Goal: Task Accomplishment & Management: Complete application form

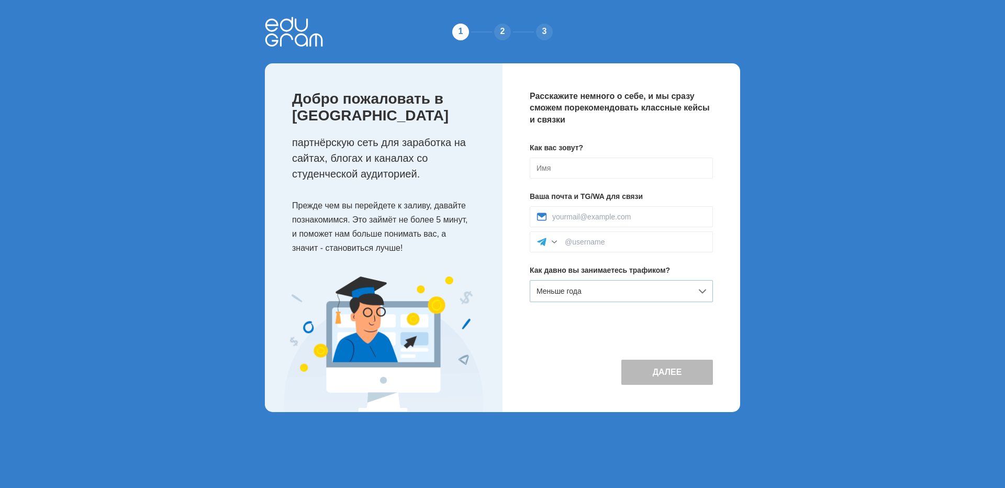
click at [615, 294] on div "Меньше года" at bounding box center [621, 291] width 183 height 22
click at [552, 166] on input at bounding box center [621, 168] width 183 height 21
type input "Никита"
click at [608, 249] on div at bounding box center [621, 241] width 183 height 21
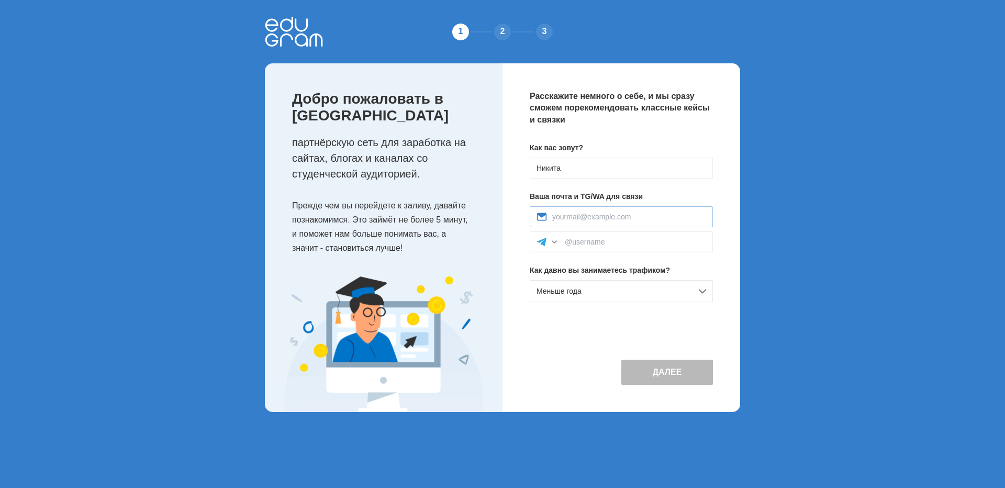
click at [602, 225] on div at bounding box center [621, 216] width 183 height 21
click at [601, 219] on input at bounding box center [629, 216] width 154 height 8
type input "[EMAIL_ADDRESS][DOMAIN_NAME]"
click at [673, 360] on button "Далее" at bounding box center [667, 371] width 92 height 25
click at [627, 292] on div "Меньше года" at bounding box center [621, 291] width 183 height 22
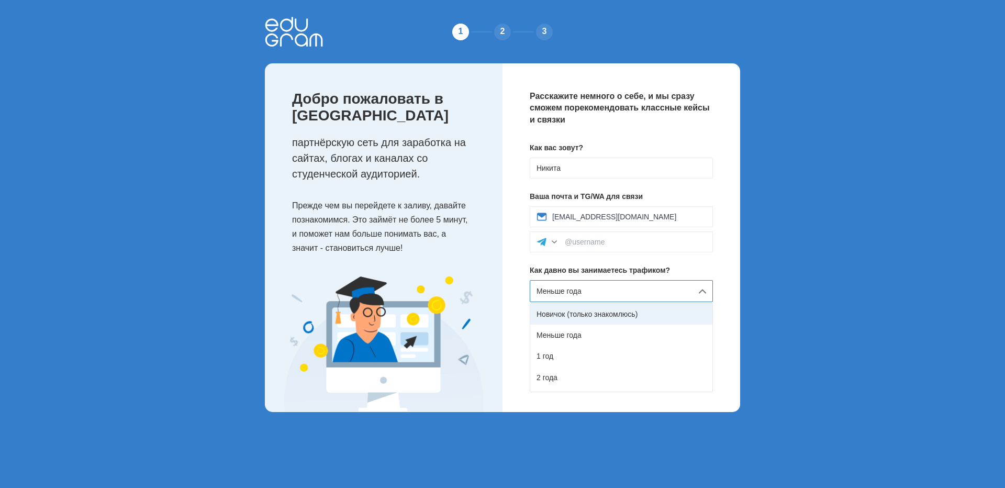
click at [583, 317] on div "Новичок (только знакомлюсь)" at bounding box center [621, 313] width 182 height 21
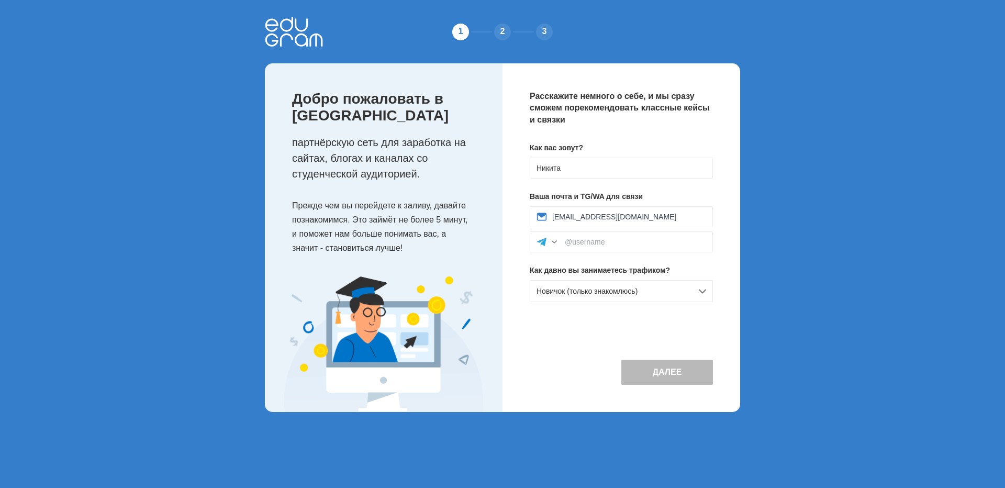
click at [673, 378] on button "Далее" at bounding box center [667, 371] width 92 height 25
click at [593, 242] on input at bounding box center [635, 242] width 141 height 8
click at [602, 307] on div "Как вас зовут? Никита Ваша почта и TG/WA для связи niktv1000@yandex.ru molodoi_…" at bounding box center [621, 226] width 183 height 168
click at [613, 242] on input "molodoi_nik" at bounding box center [635, 242] width 141 height 8
type input "molodoi_nik32"
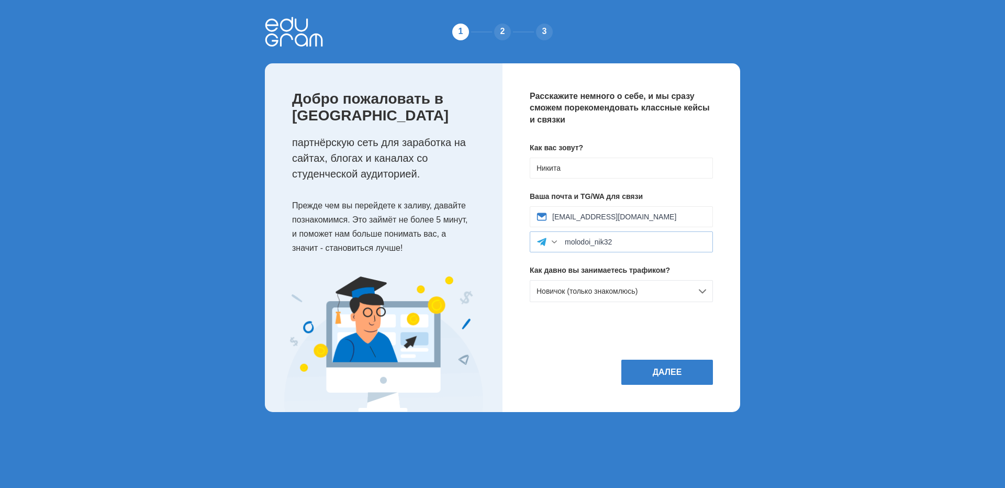
drag, startPoint x: 556, startPoint y: 237, endPoint x: 554, endPoint y: 244, distance: 8.1
click at [555, 241] on div "molodoi_nik32" at bounding box center [621, 241] width 183 height 21
click at [554, 245] on div at bounding box center [554, 242] width 10 height 10
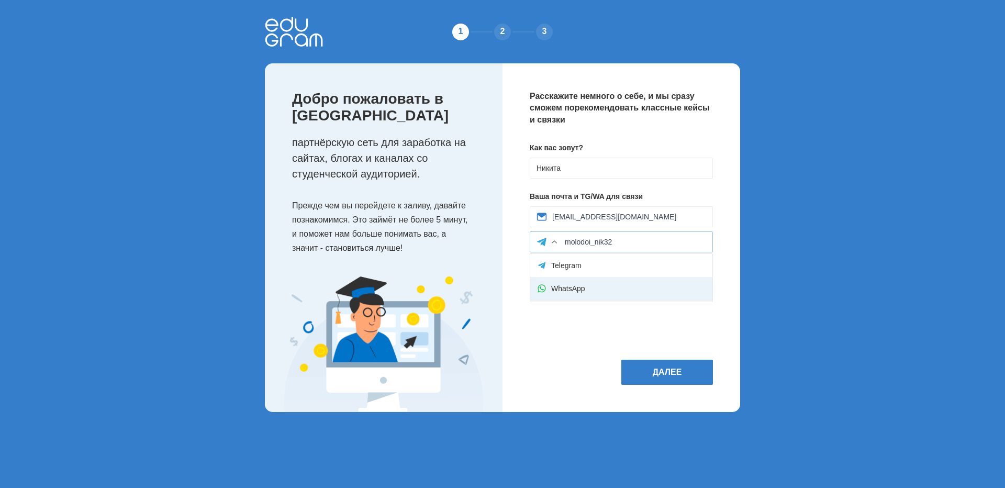
click at [568, 286] on div "WhatsApp" at bounding box center [621, 288] width 182 height 23
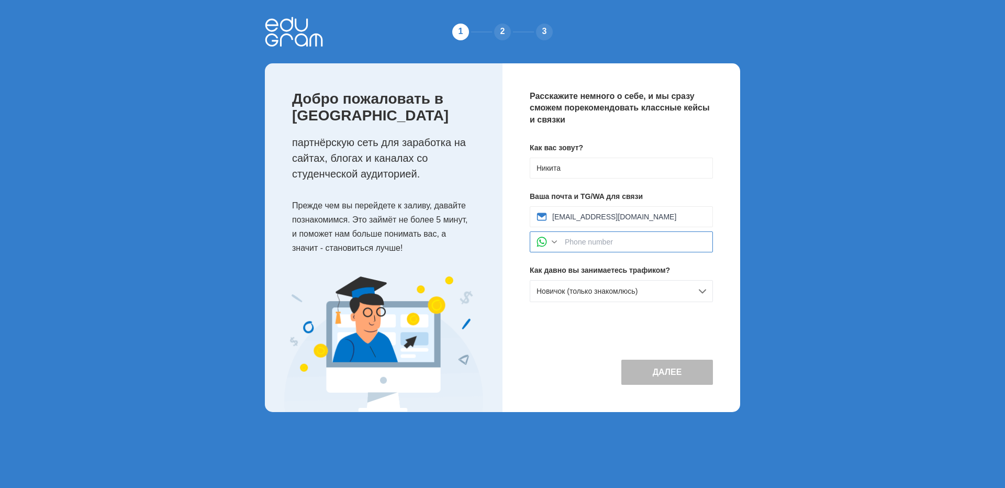
click at [592, 246] on input at bounding box center [635, 242] width 141 height 8
click at [591, 246] on input at bounding box center [635, 242] width 141 height 8
click at [553, 244] on div at bounding box center [554, 242] width 10 height 10
click at [560, 263] on div "Telegram" at bounding box center [621, 265] width 182 height 23
click at [589, 241] on input at bounding box center [635, 242] width 141 height 8
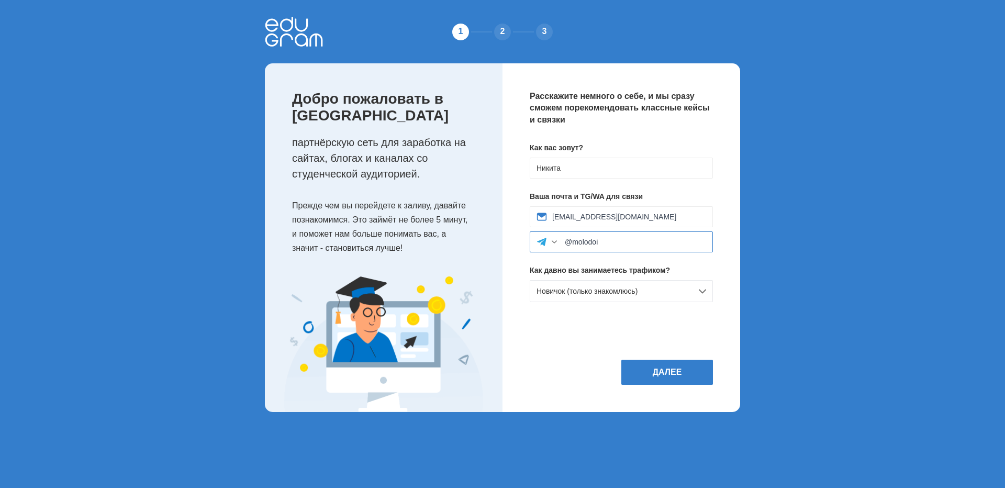
type input "@molodoi"
click at [575, 333] on div "Расскажите немного о себе, и мы сразу сможем порекомендовать классные кейсы и с…" at bounding box center [621, 237] width 238 height 348
click at [641, 362] on button "Далее" at bounding box center [667, 371] width 92 height 25
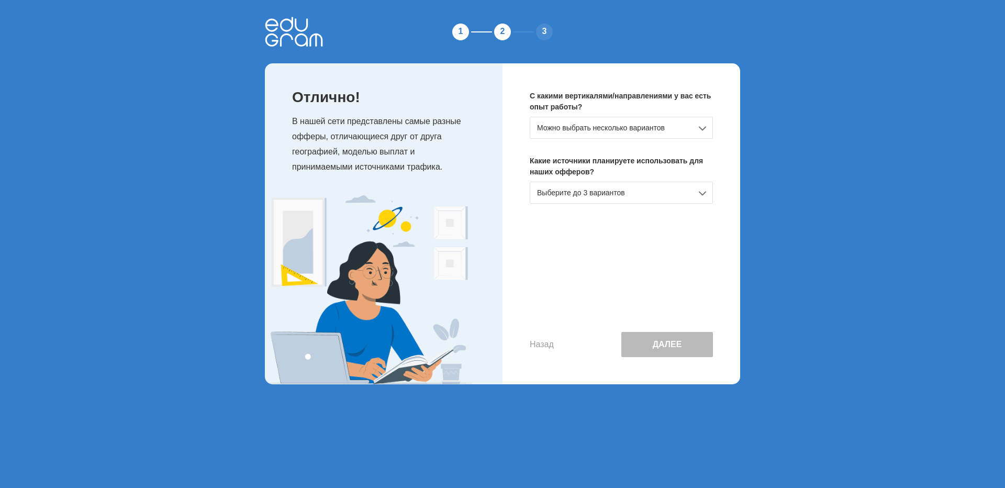
click at [604, 205] on div "С какими вертикалями/направлениями у вас есть опыт работы? Можно выбрать нескол…" at bounding box center [621, 223] width 238 height 321
click at [598, 190] on div "Выберите до 3 вариантов" at bounding box center [621, 193] width 183 height 22
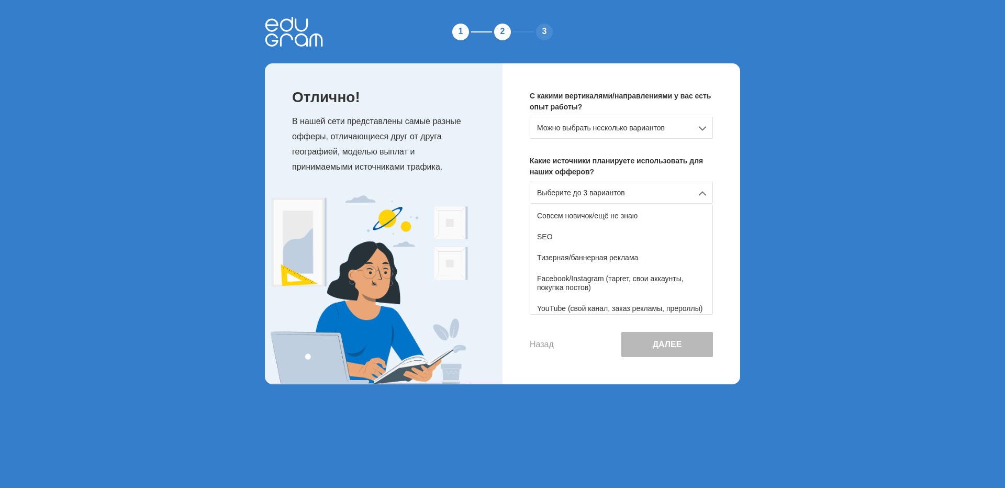
click at [580, 136] on div "Можно выбрать несколько вариантов" at bounding box center [621, 128] width 183 height 22
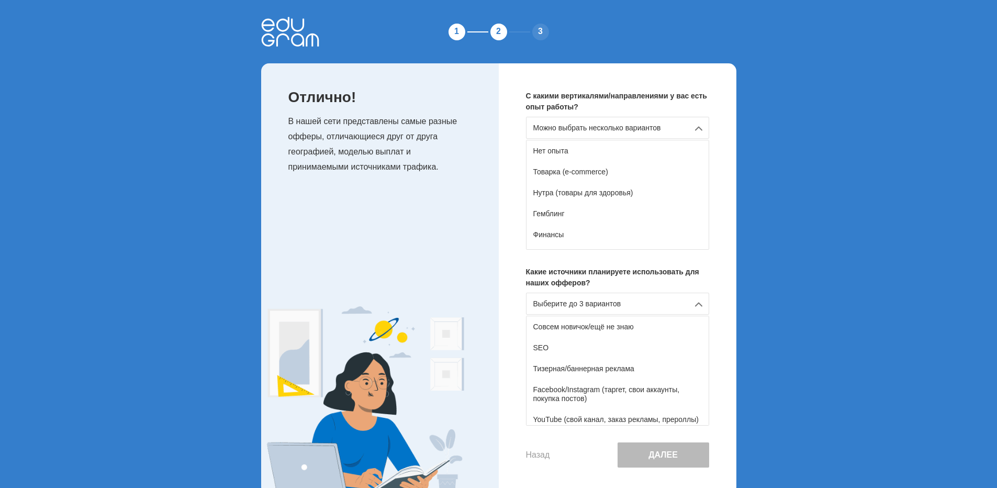
drag, startPoint x: 449, startPoint y: 174, endPoint x: 454, endPoint y: 173, distance: 5.3
click at [449, 174] on p "В нашей сети представлены самые разные офферы, отличающиеся друг от друга геогр…" at bounding box center [382, 144] width 189 height 60
click at [561, 149] on div "Нет опыта" at bounding box center [617, 150] width 182 height 21
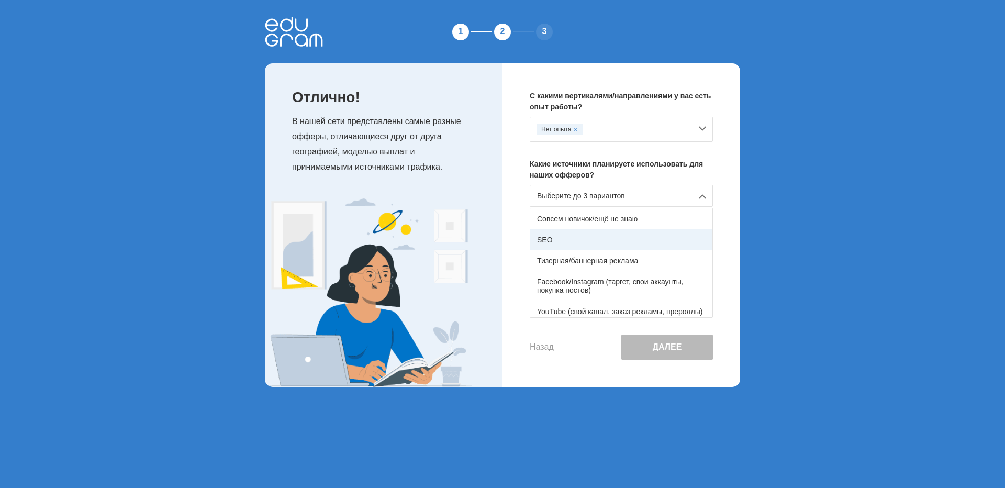
click at [567, 244] on div "SEO" at bounding box center [621, 239] width 182 height 21
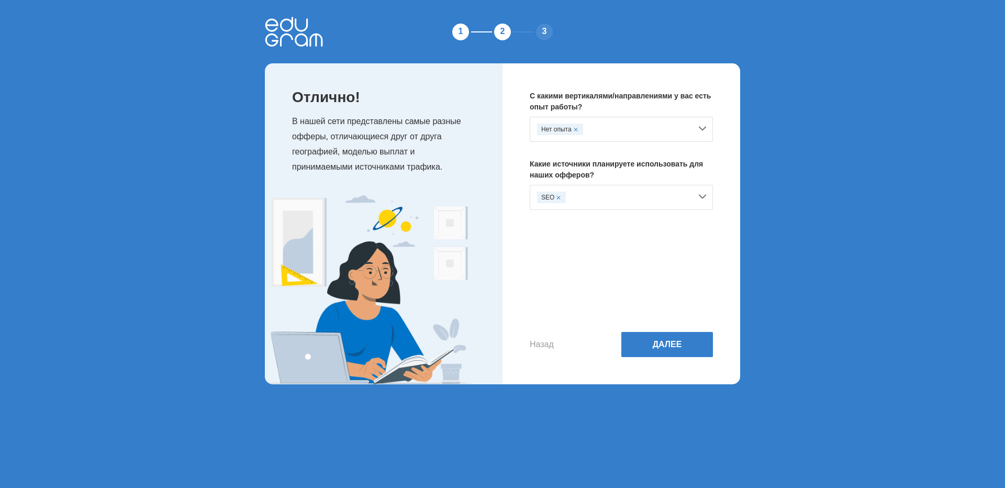
click at [567, 244] on div "Назад Далее" at bounding box center [621, 292] width 183 height 130
click at [583, 194] on div "SEO" at bounding box center [614, 198] width 154 height 12
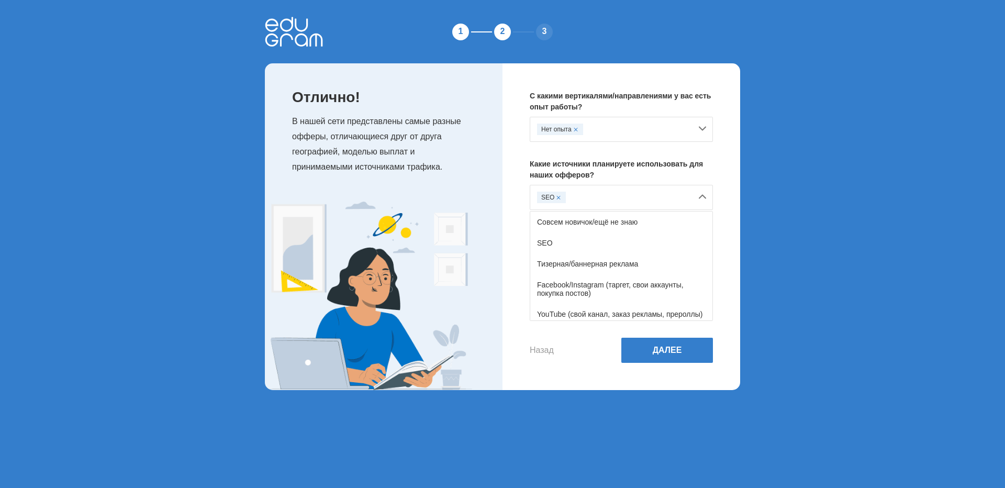
click at [560, 198] on div "SEO" at bounding box center [551, 198] width 29 height 12
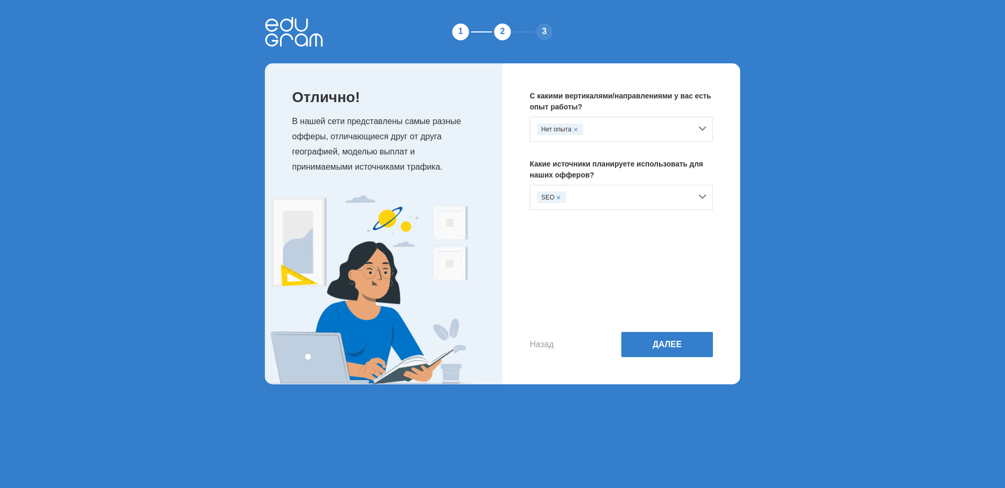
click at [557, 198] on span at bounding box center [558, 197] width 4 height 4
click at [564, 201] on div "Выберите до 3 вариантов" at bounding box center [621, 196] width 183 height 22
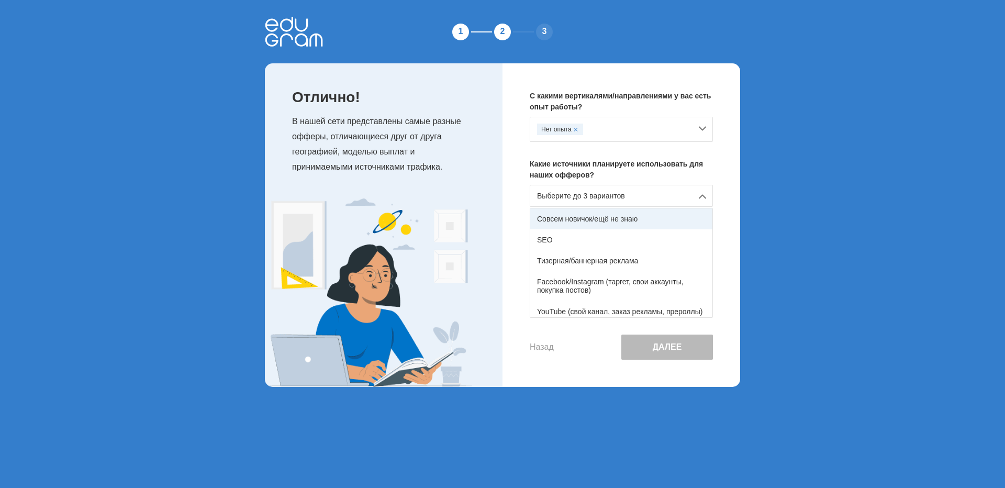
click at [569, 220] on div "Совсем новичок/ещё не знаю" at bounding box center [621, 218] width 182 height 21
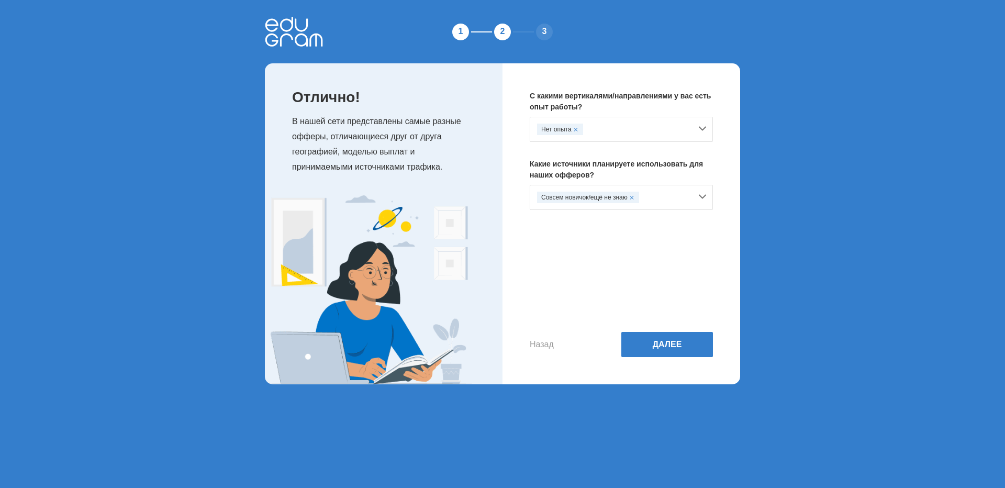
click at [680, 329] on div "Назад Далее" at bounding box center [621, 292] width 183 height 130
click at [677, 342] on button "Далее" at bounding box center [667, 344] width 92 height 25
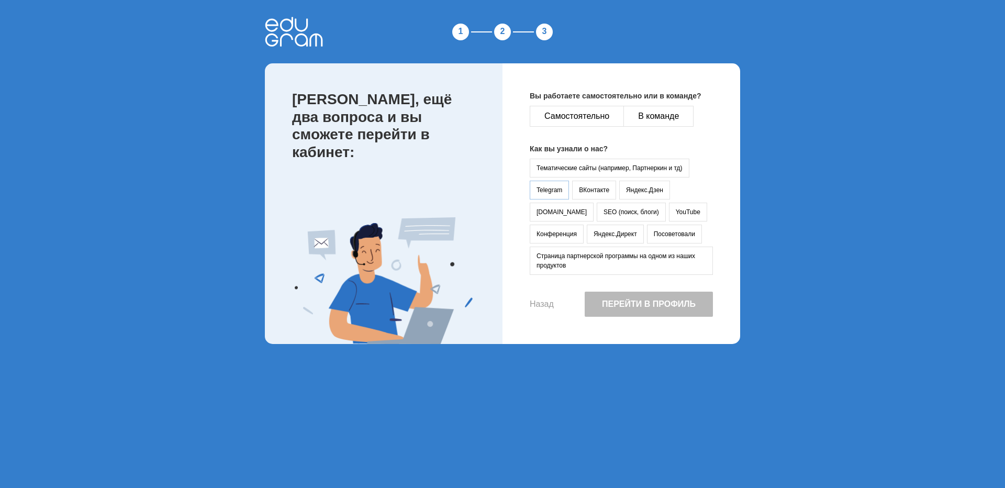
click at [566, 187] on button "Telegram" at bounding box center [549, 190] width 39 height 19
click at [609, 121] on button "Самостоятельно" at bounding box center [577, 116] width 94 height 21
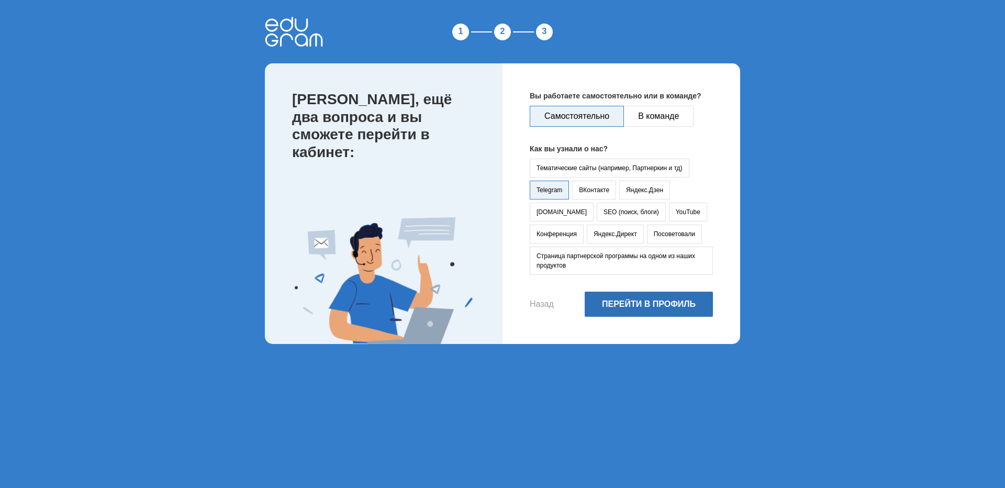
click at [650, 306] on button "Перейти в профиль" at bounding box center [648, 303] width 128 height 25
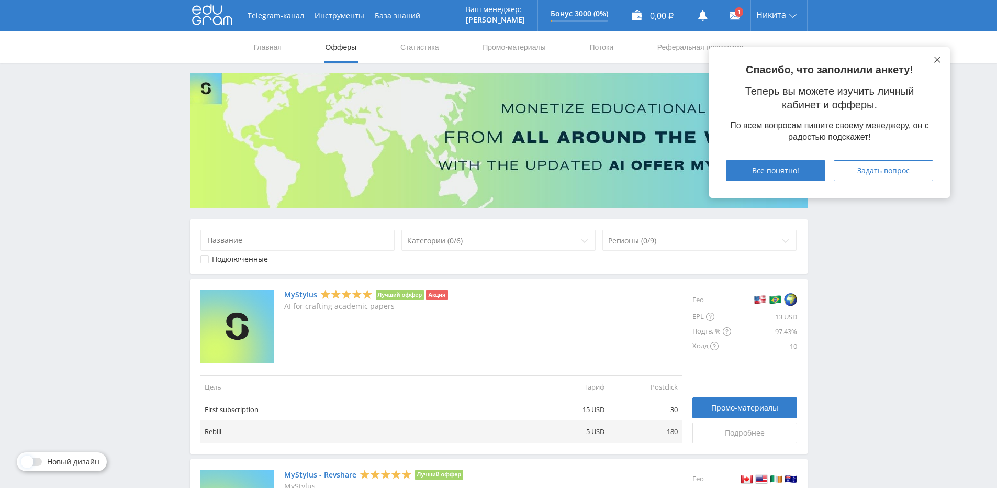
click at [935, 58] on icon at bounding box center [937, 60] width 6 height 6
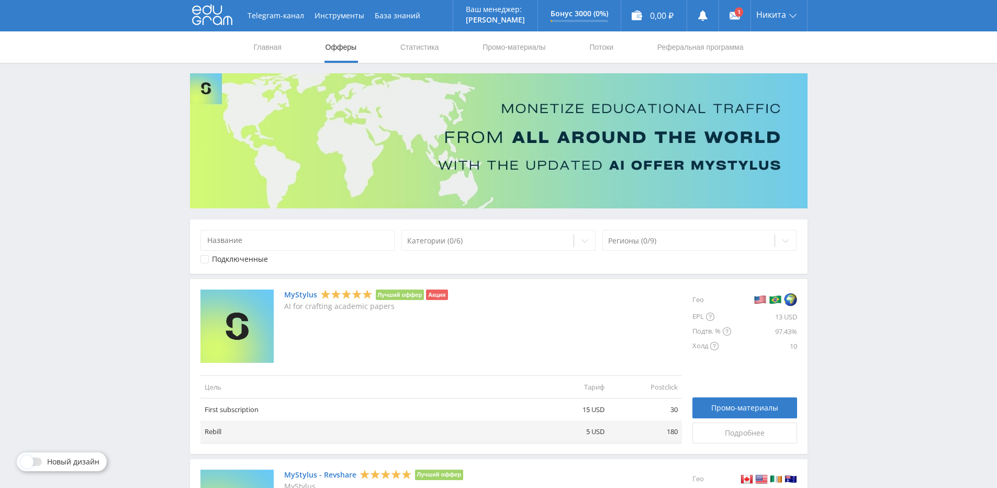
click at [939, 60] on div "Главная Офферы Статистика Промо-материалы Потоки Реферальная программа" at bounding box center [498, 46] width 997 height 31
click at [468, 238] on div at bounding box center [488, 240] width 162 height 10
click at [320, 239] on input at bounding box center [297, 240] width 195 height 21
click at [651, 227] on div "Категории (0/6) Регионы (0/9) Подключенные" at bounding box center [498, 246] width 617 height 54
click at [652, 241] on div at bounding box center [689, 240] width 162 height 10
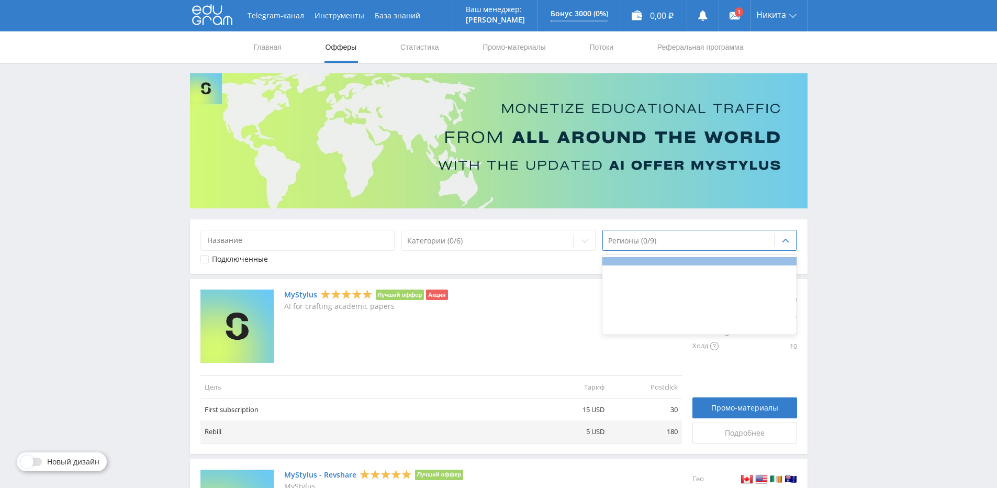
click at [655, 263] on div at bounding box center [699, 261] width 195 height 8
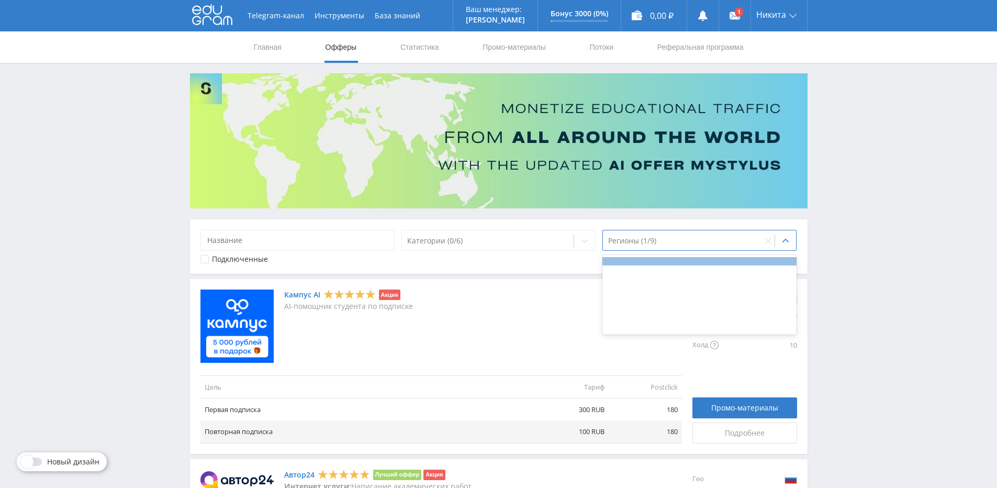
click at [657, 263] on div at bounding box center [699, 261] width 195 height 8
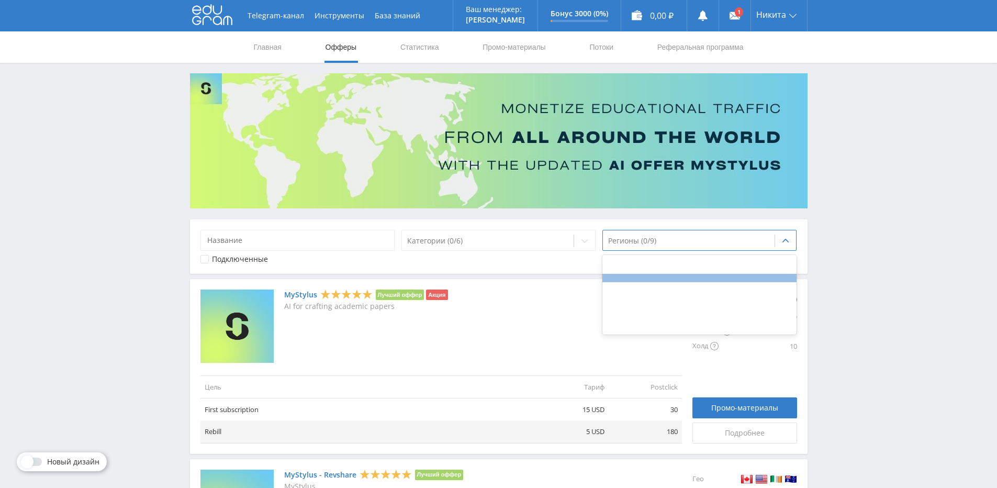
click at [647, 276] on div at bounding box center [699, 278] width 195 height 8
click at [651, 275] on div at bounding box center [699, 278] width 195 height 8
click at [651, 280] on div at bounding box center [699, 278] width 195 height 8
click at [650, 276] on div at bounding box center [699, 278] width 195 height 8
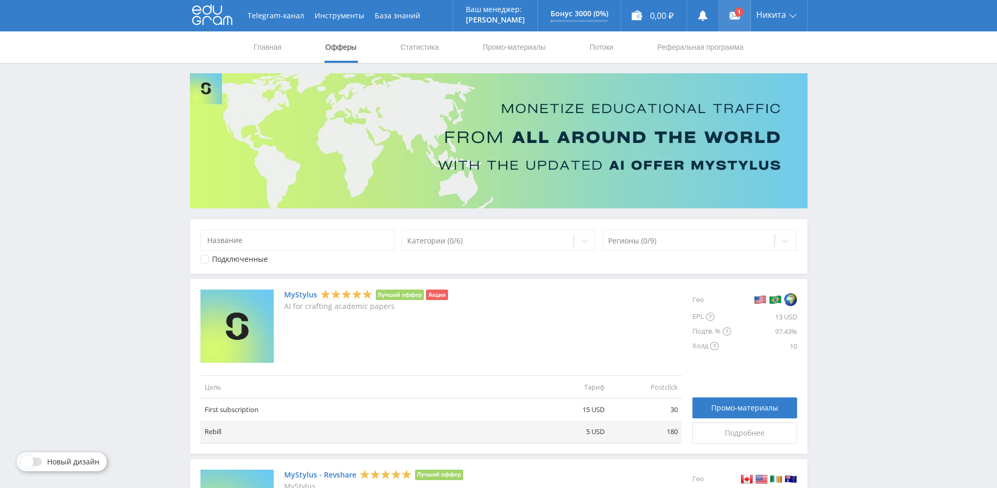
click at [728, 14] on link at bounding box center [734, 15] width 31 height 31
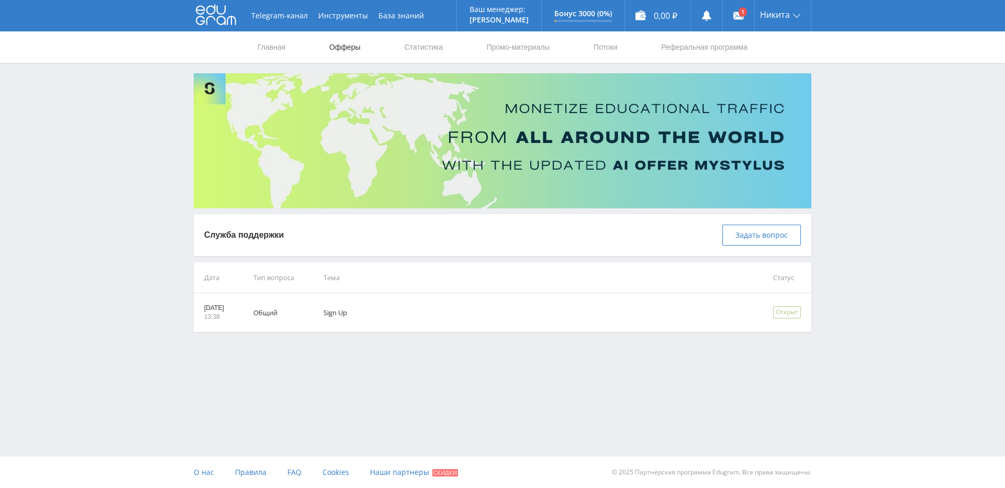
click at [355, 49] on link "Офферы" at bounding box center [344, 46] width 33 height 31
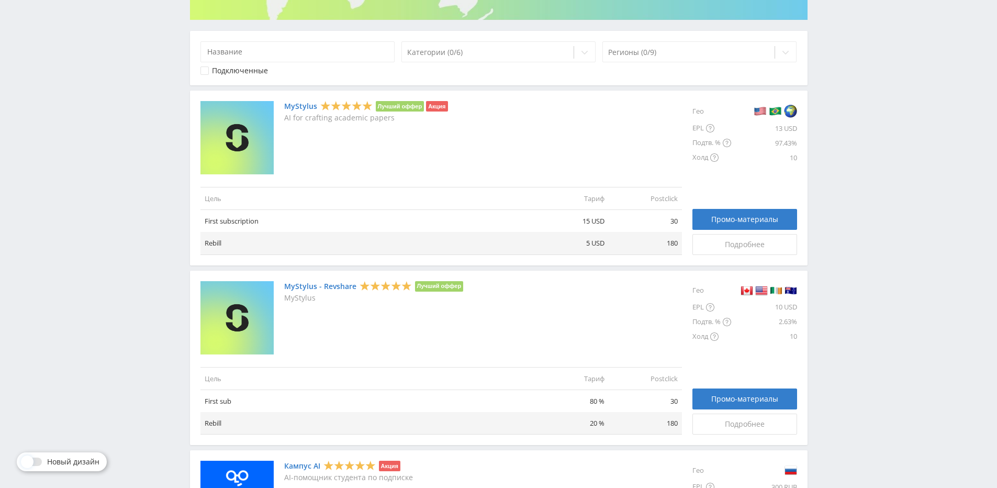
scroll to position [209, 0]
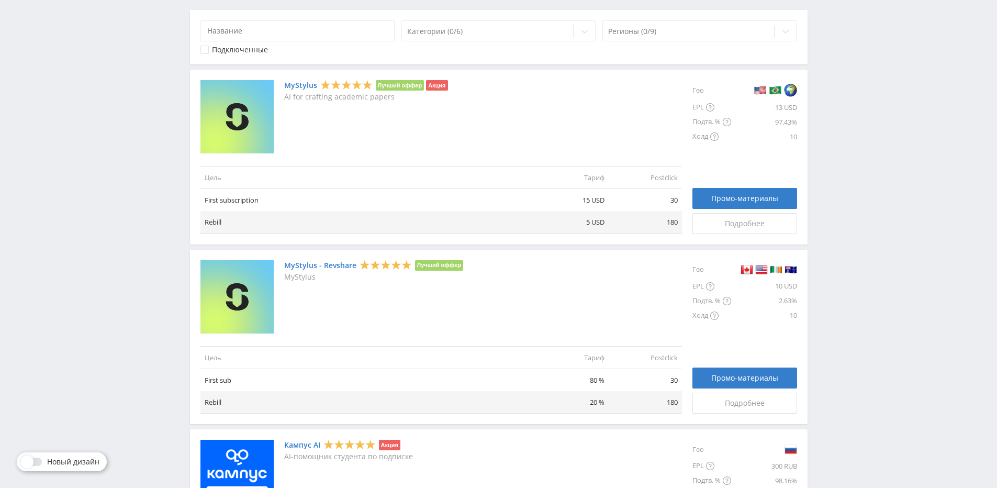
click at [309, 264] on link "MyStylus - Revshare" at bounding box center [320, 265] width 72 height 8
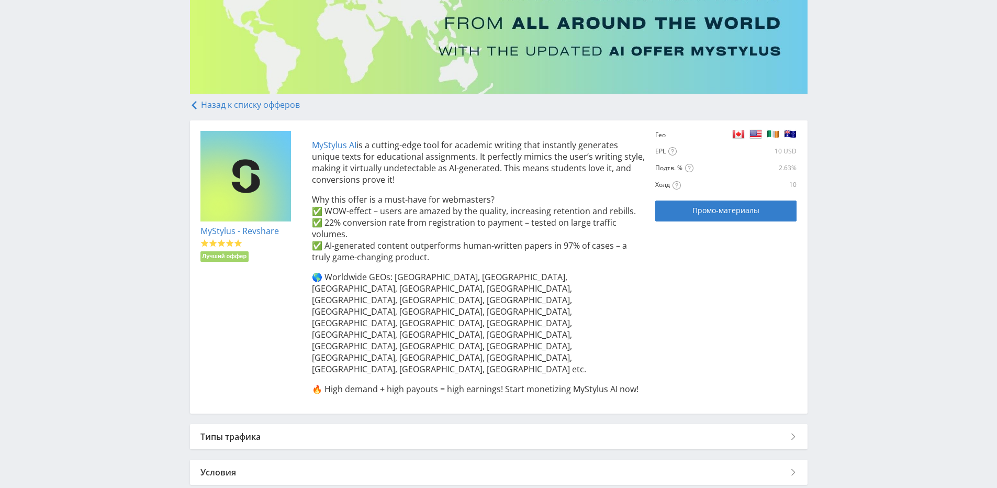
scroll to position [116, 0]
